Goal: Navigation & Orientation: Find specific page/section

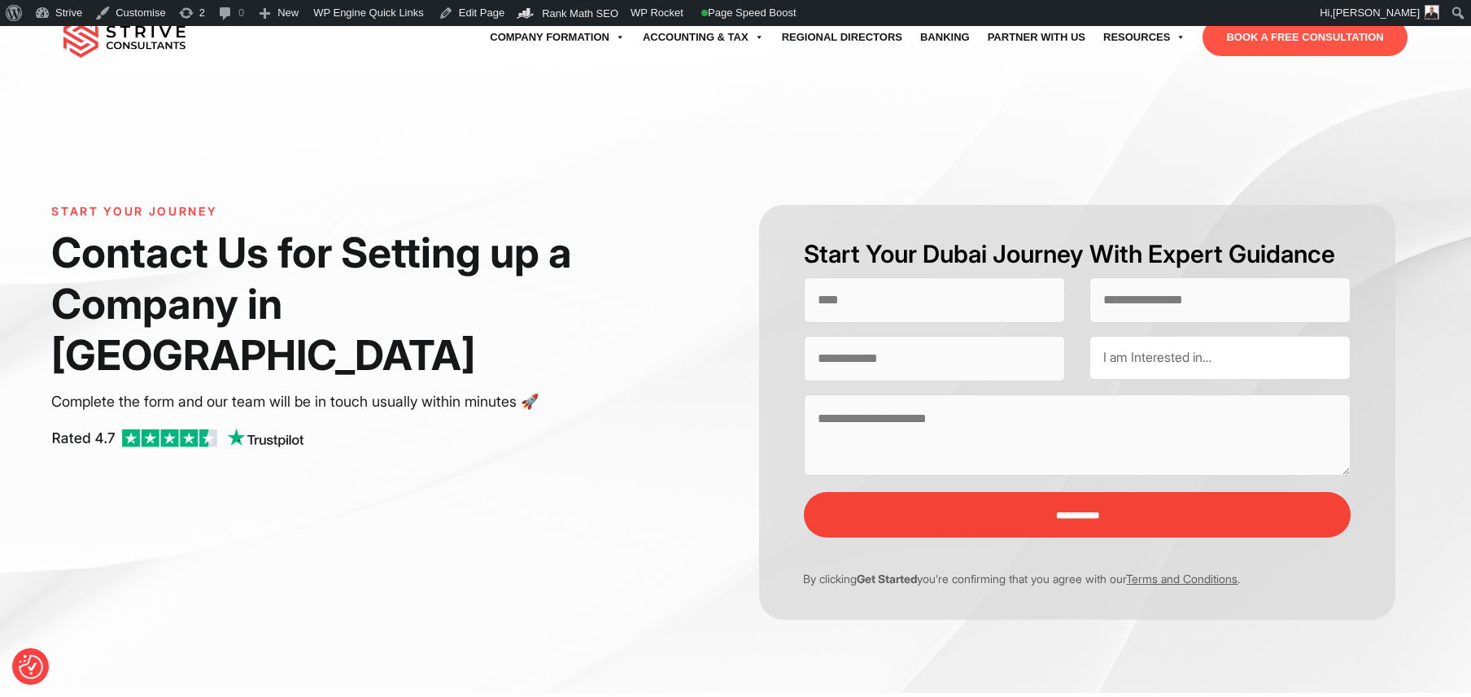
select select "Contact form"
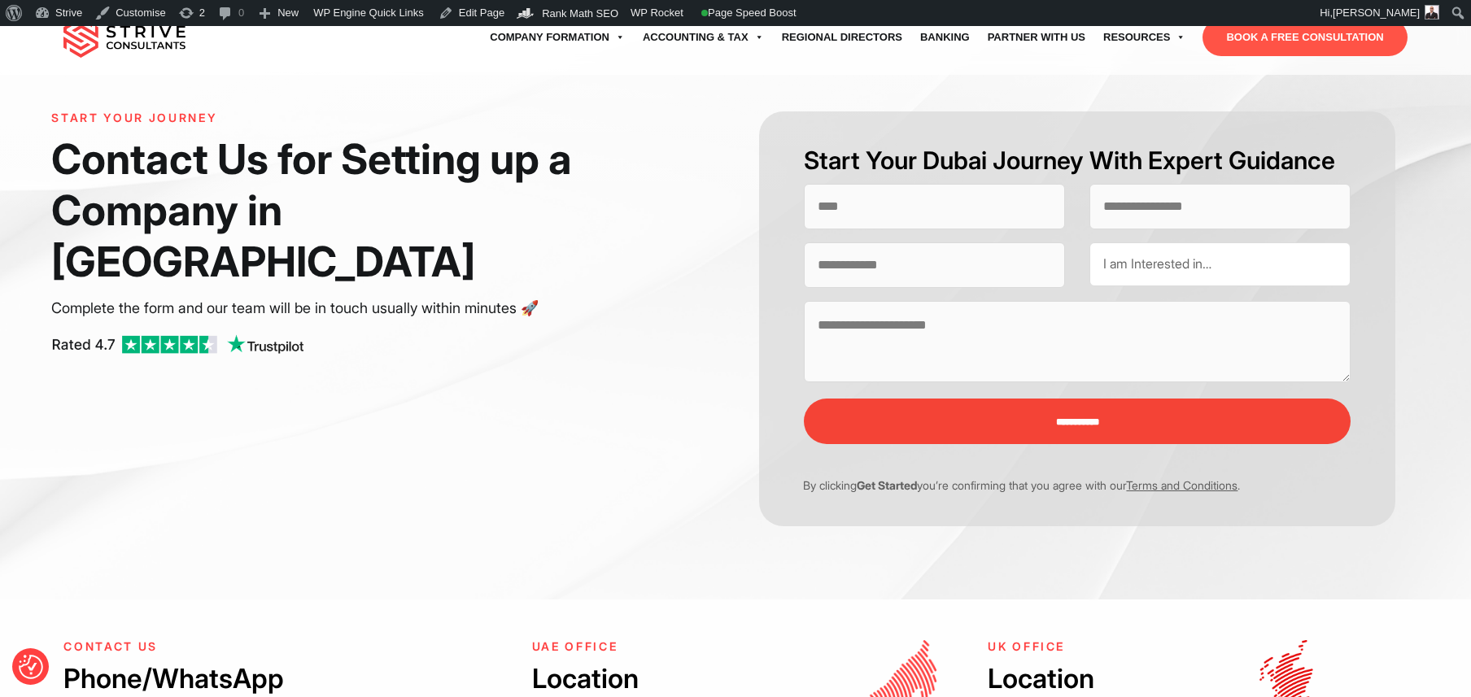
scroll to position [115, 0]
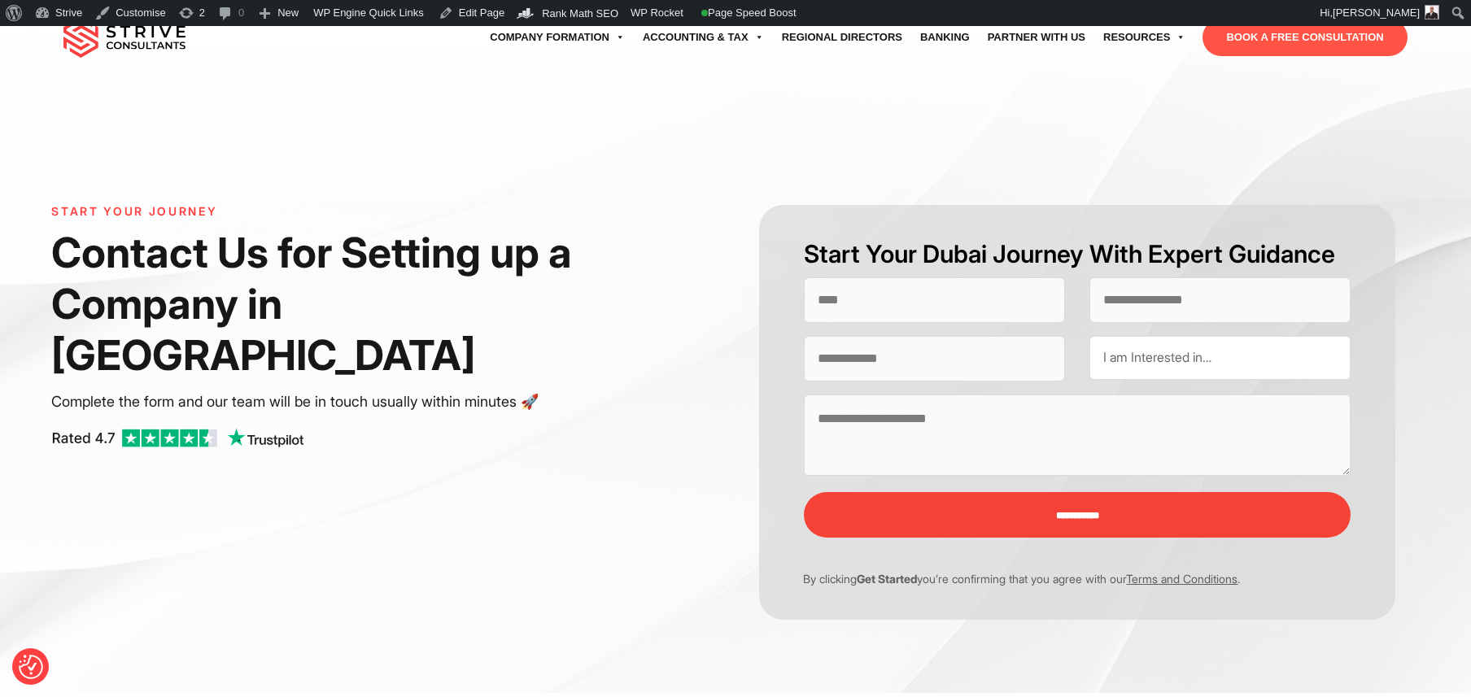
select select "Contact form"
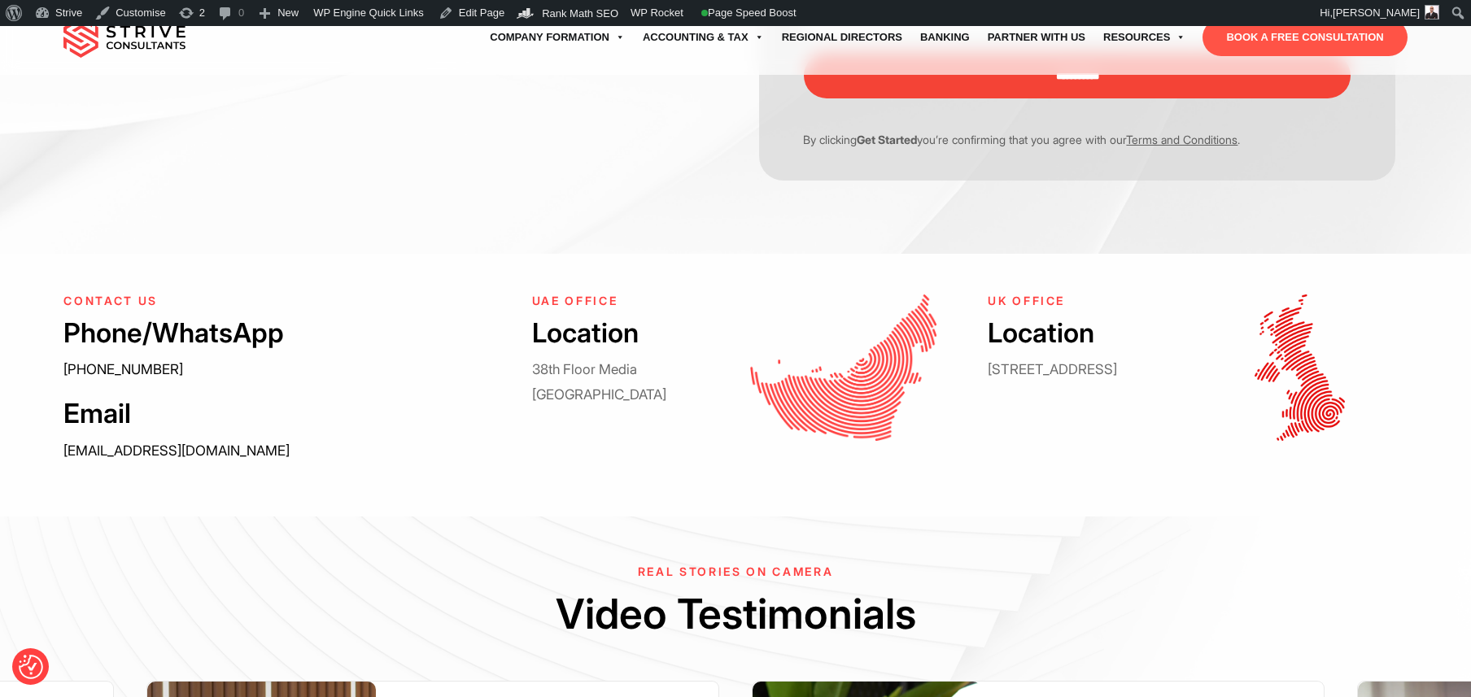
scroll to position [443, 0]
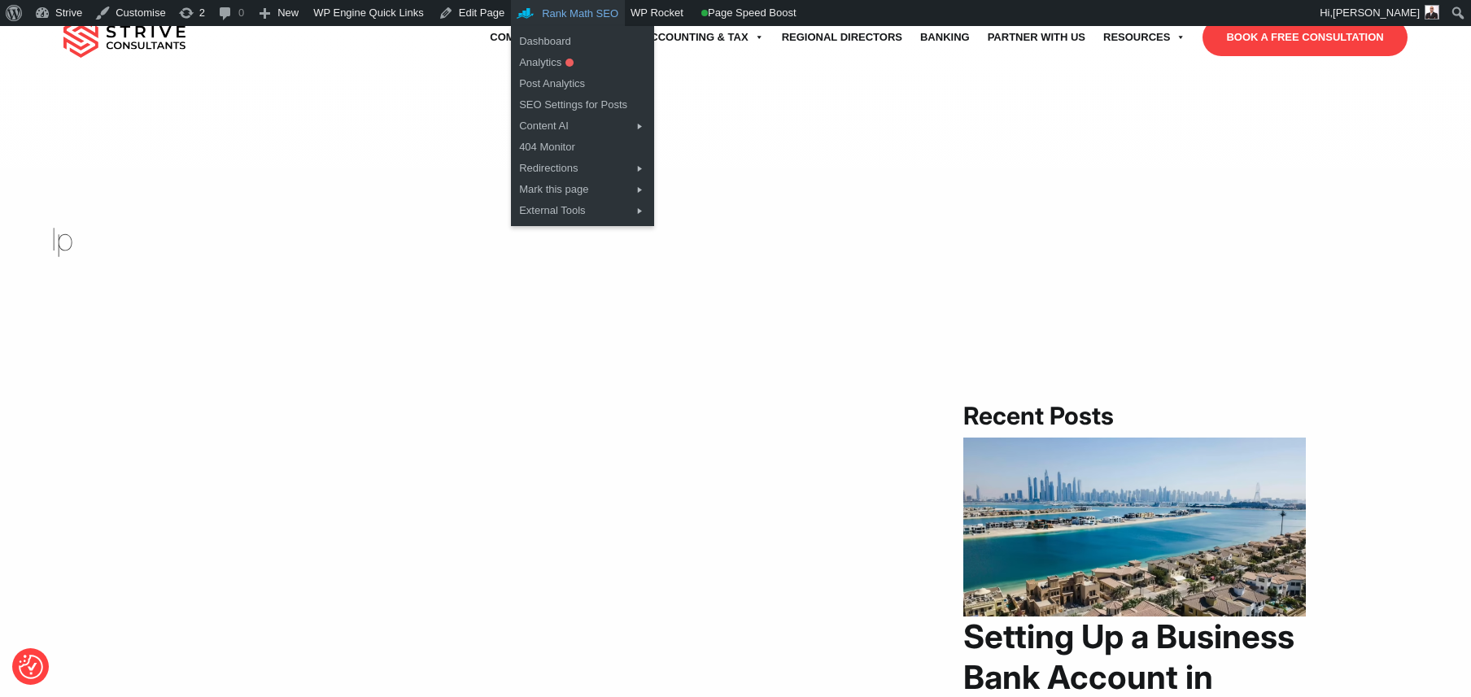
click at [542, 19] on span "Toolbar" at bounding box center [529, 14] width 25 height 19
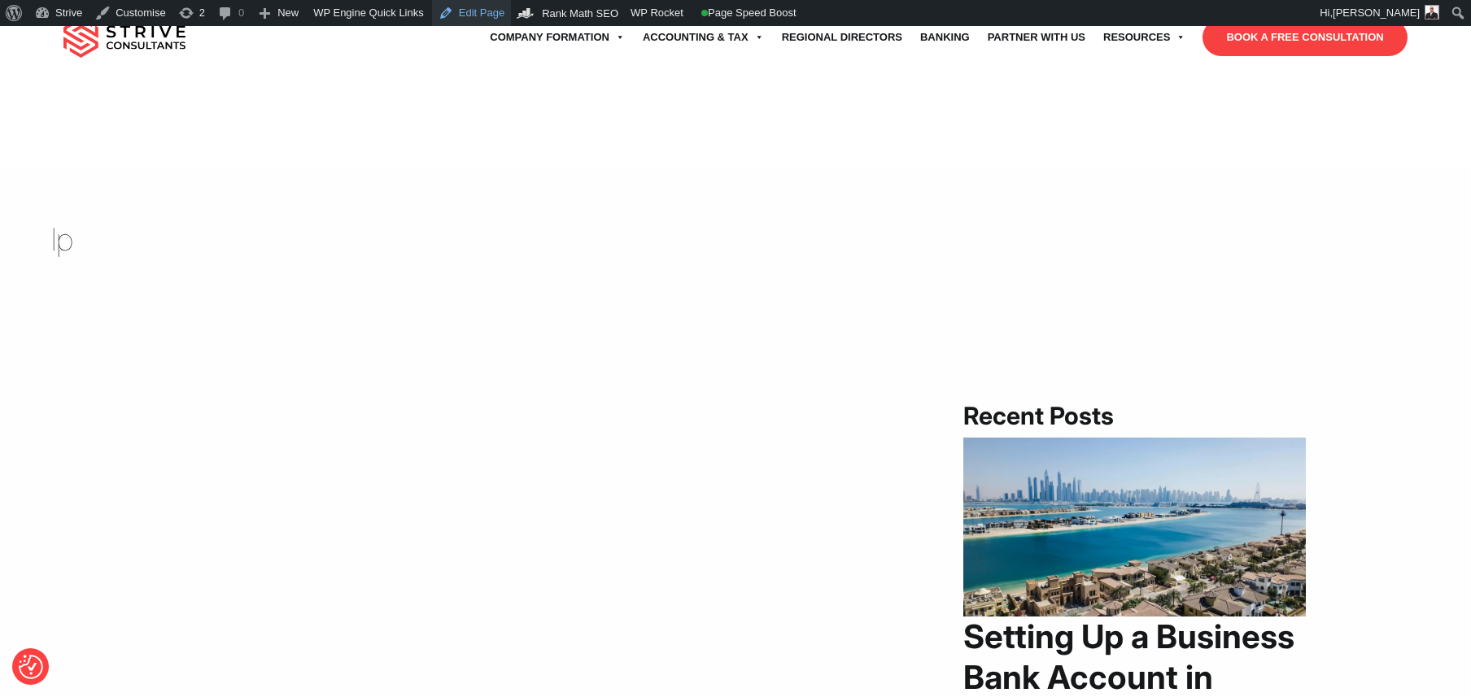
click at [485, 15] on link "Edit Page" at bounding box center [471, 13] width 79 height 26
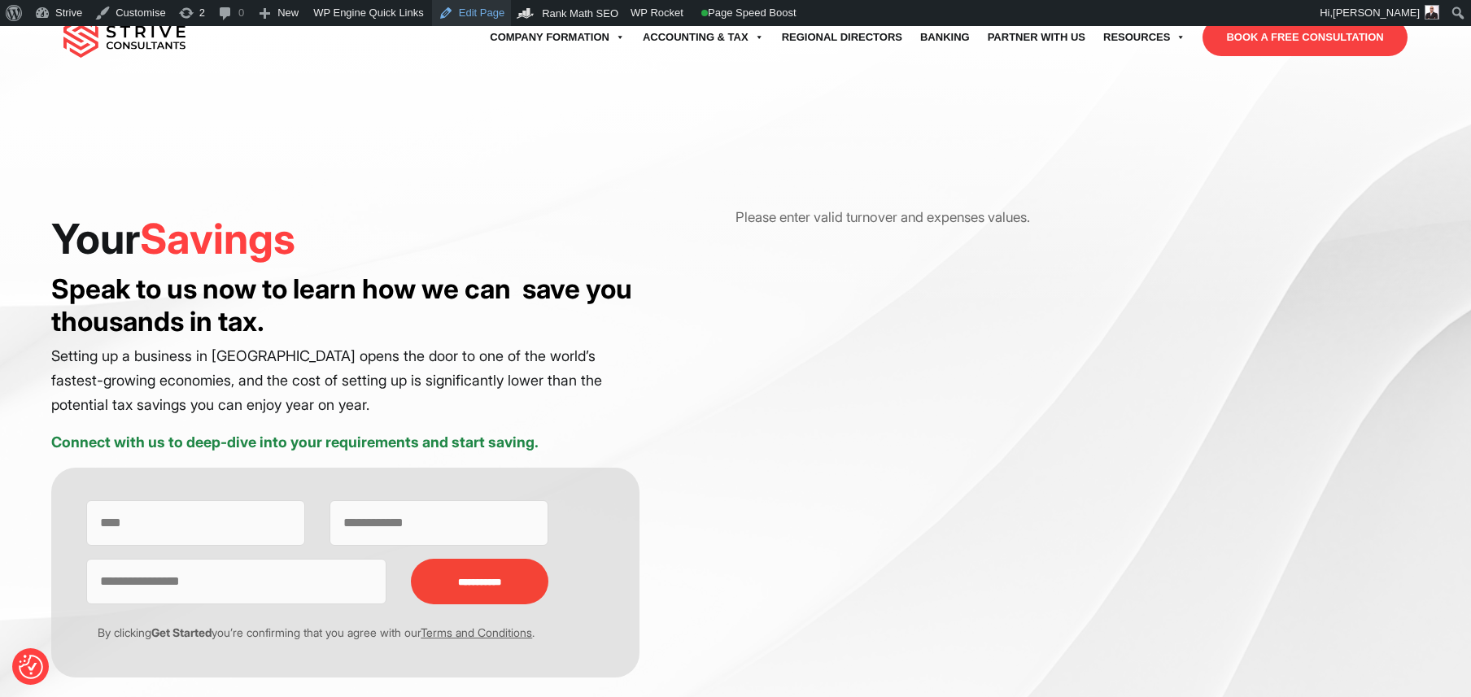
click at [470, 10] on link "Edit Page" at bounding box center [471, 13] width 79 height 26
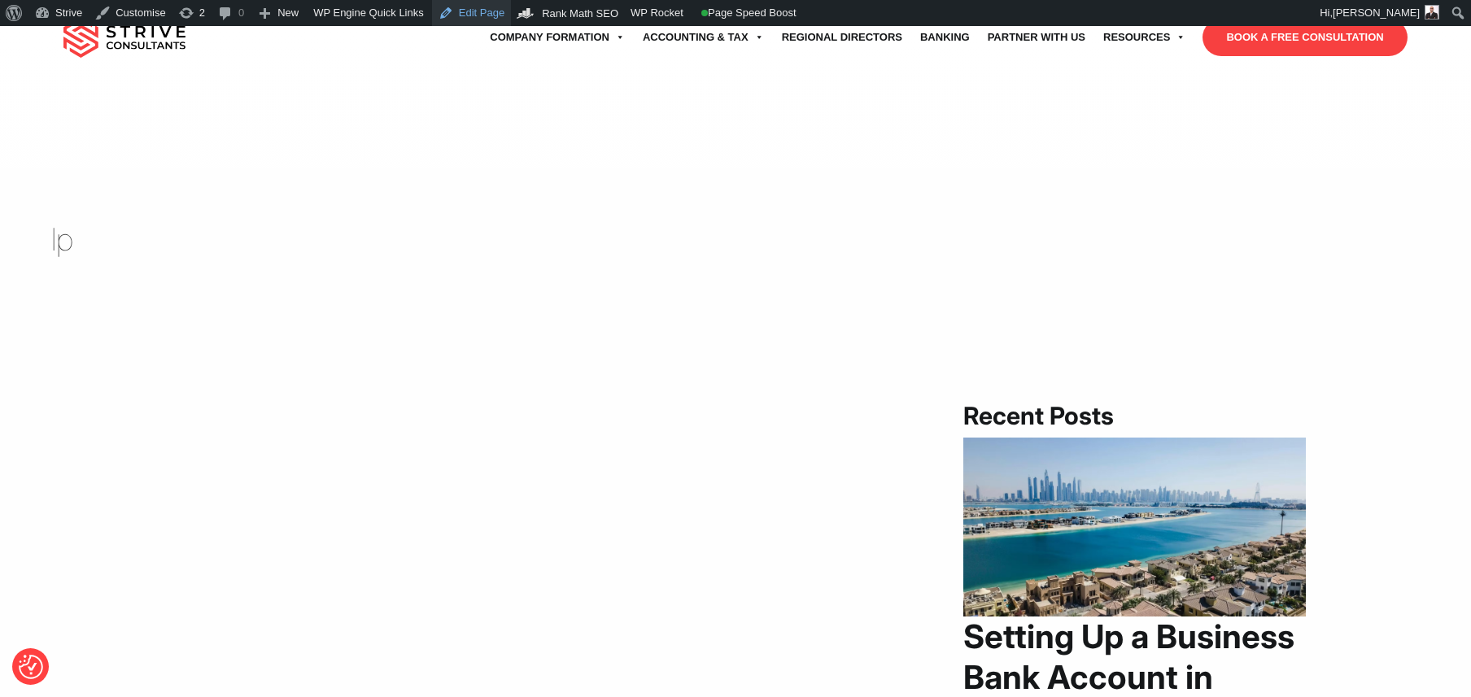
click at [499, 7] on link "Edit Page" at bounding box center [471, 13] width 79 height 26
